Goal: Check status: Check status

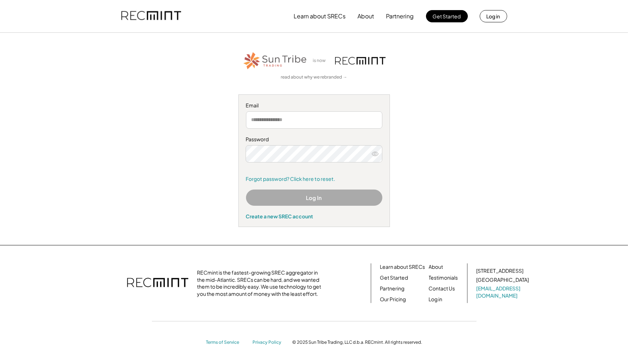
click at [278, 122] on input "email" at bounding box center [314, 119] width 136 height 17
type input "**********"
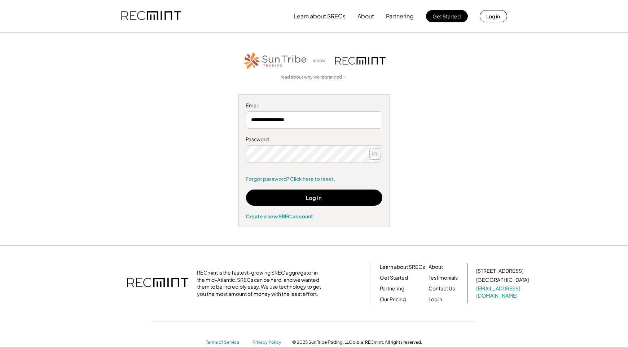
click at [376, 152] on use at bounding box center [375, 154] width 6 height 4
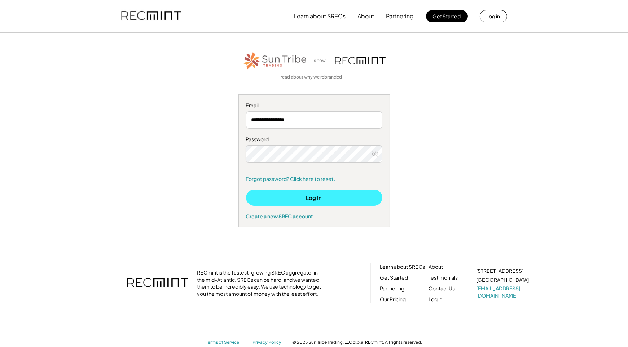
click at [314, 194] on button "Log In" at bounding box center [314, 198] width 136 height 16
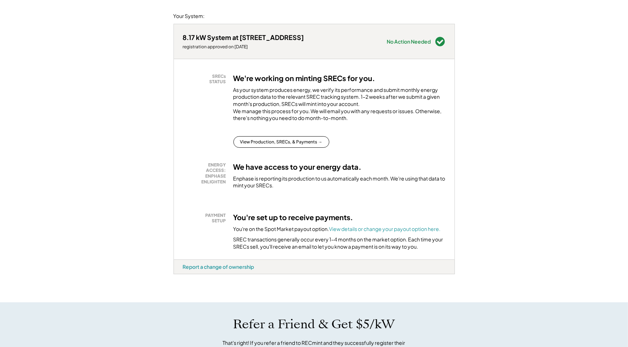
scroll to position [36, 0]
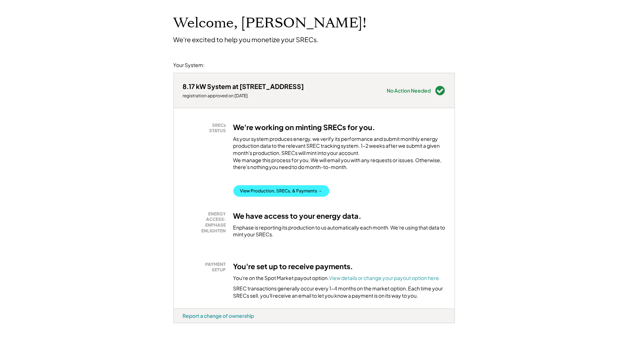
click at [264, 197] on button "View Production, SRECs, & Payments →" at bounding box center [281, 191] width 96 height 12
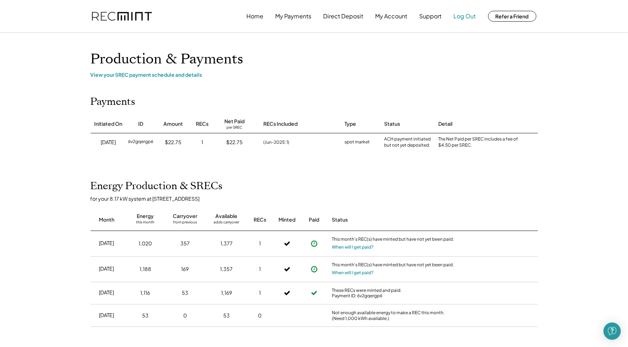
click at [459, 16] on button "Log Out" at bounding box center [465, 16] width 22 height 14
